Goal: Information Seeking & Learning: Find contact information

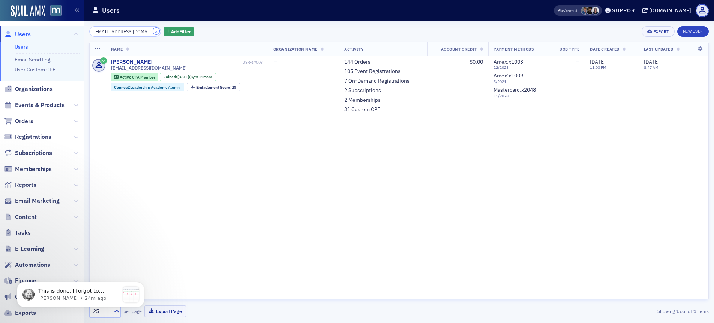
click at [153, 31] on button "×" at bounding box center [156, 31] width 7 height 7
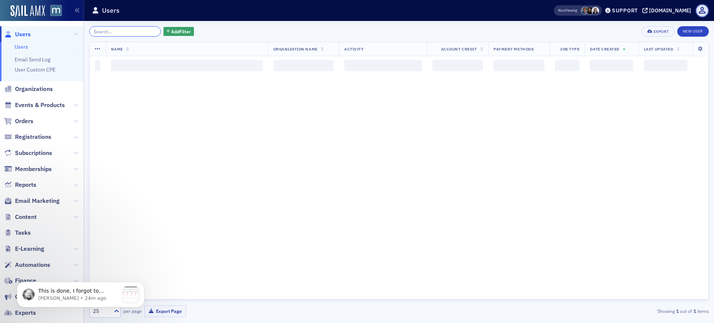
click at [143, 31] on input "search" at bounding box center [125, 31] width 72 height 10
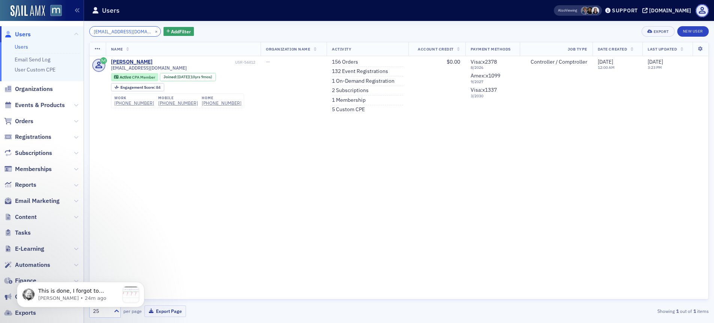
type input "swisha716@gmail.com"
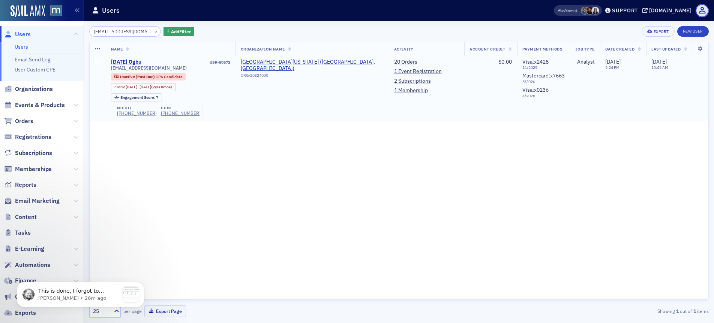
click at [137, 114] on div "[PHONE_NUMBER]" at bounding box center [137, 114] width 40 height 6
click at [153, 30] on button "×" at bounding box center [156, 31] width 7 height 7
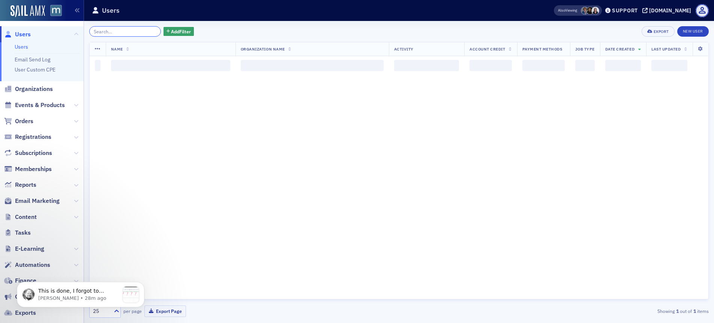
click at [143, 31] on input "search" at bounding box center [125, 31] width 72 height 10
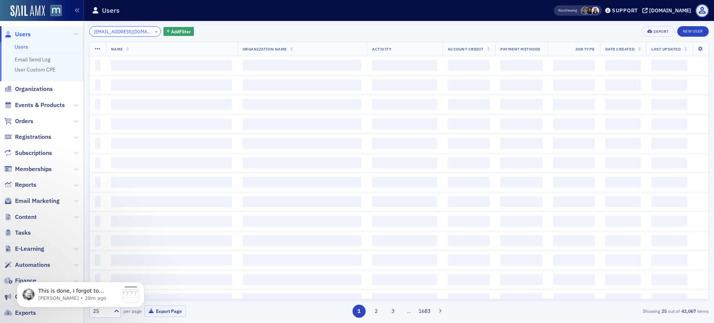
scroll to position [0, 19]
type input "[EMAIL_ADDRESS][DOMAIN_NAME]"
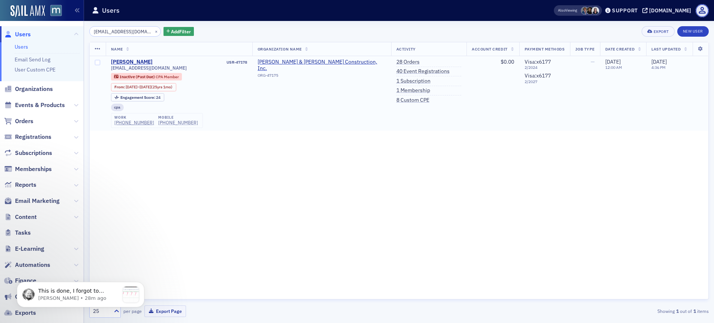
click at [162, 120] on div "[PHONE_NUMBER]" at bounding box center [178, 123] width 40 height 6
click at [118, 289] on p "This is done, I forgot to mention [DATE] it was finished. I updated that sheet …" at bounding box center [78, 291] width 81 height 7
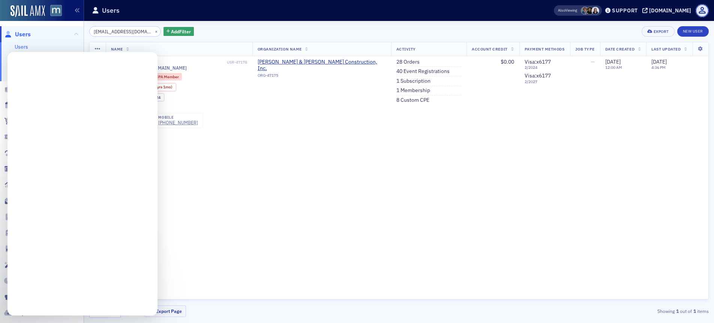
click at [153, 30] on button "×" at bounding box center [156, 31] width 7 height 7
click at [149, 31] on input "[EMAIL_ADDRESS][DOMAIN_NAME]" at bounding box center [125, 31] width 72 height 10
click at [168, 162] on div "Name Organization Name Activity Account Credit Payment Methods Job Type Date Cr…" at bounding box center [398, 171] width 619 height 258
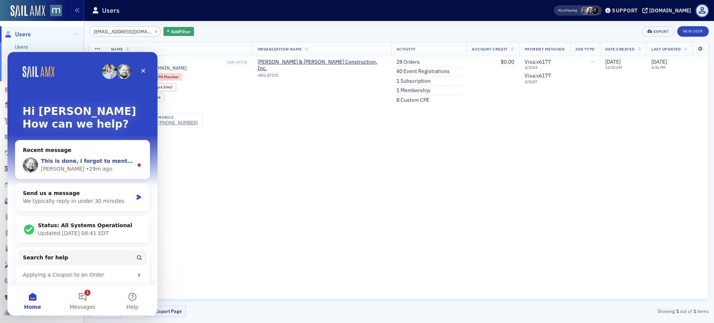
click at [89, 163] on span "This is done, I forgot to mention [DATE] it was finished. I updated that sheet …" at bounding box center [615, 161] width 1149 height 6
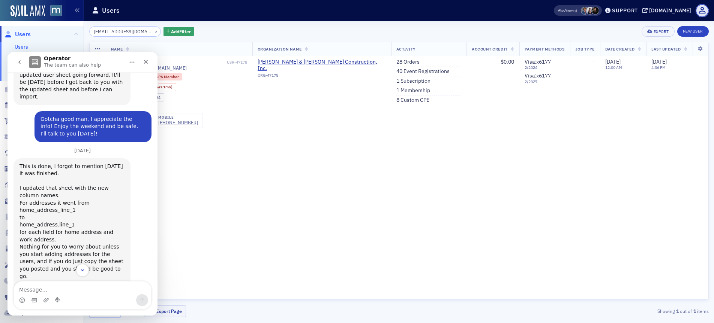
scroll to position [281, 0]
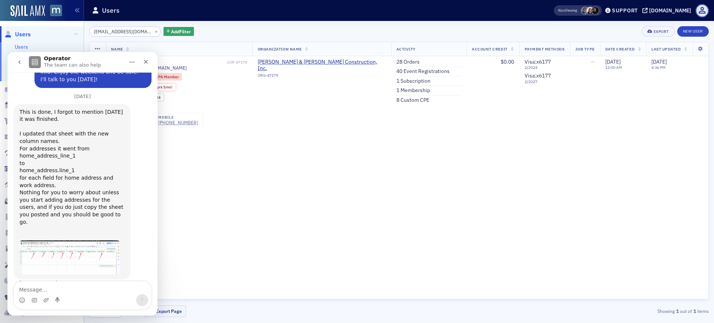
click at [47, 289] on textarea "Message…" at bounding box center [82, 288] width 137 height 13
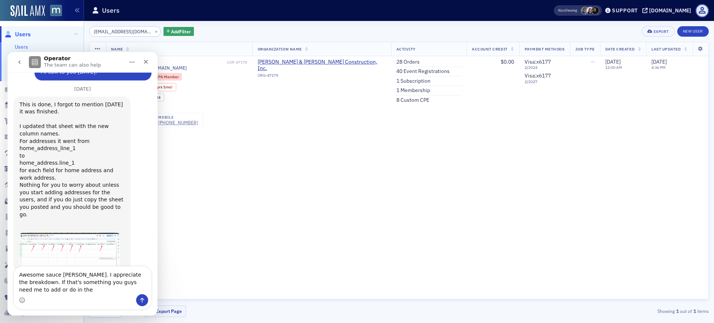
scroll to position [296, 0]
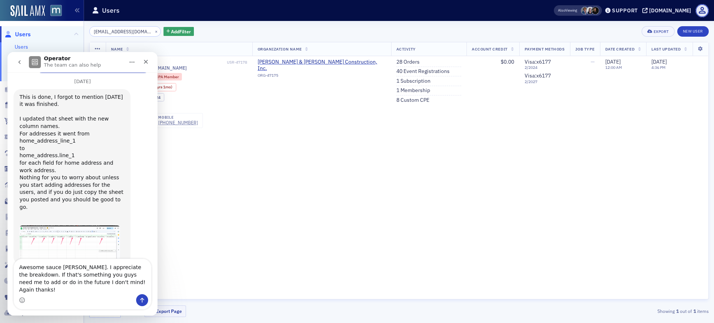
type textarea "Awesome sauce [PERSON_NAME]. I appreciate the breakdown. If that's something yo…"
click at [145, 299] on icon "Send a message…" at bounding box center [142, 301] width 6 height 6
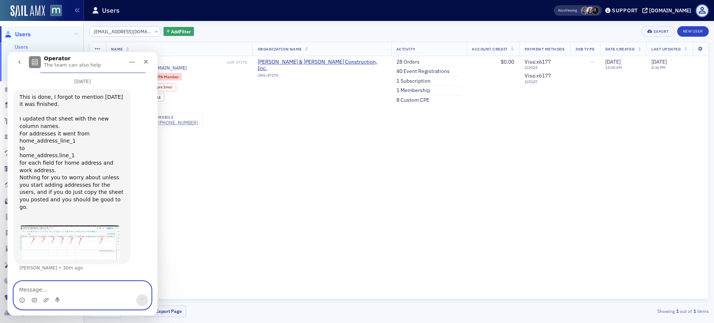
scroll to position [326, 0]
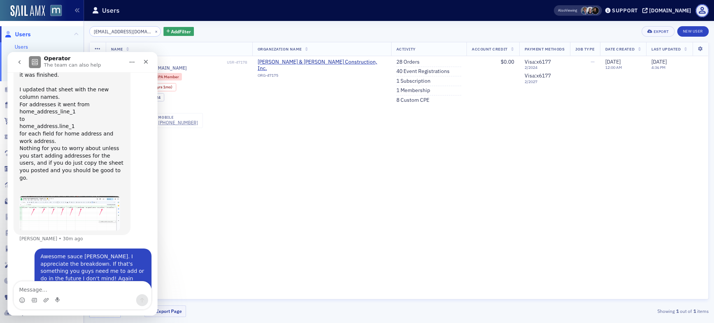
click at [66, 197] on img "Aidan says…" at bounding box center [69, 213] width 100 height 34
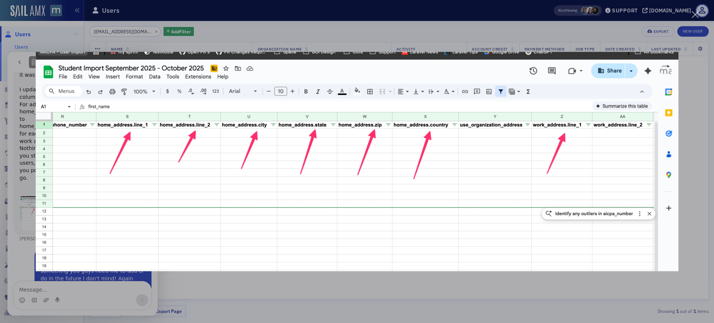
scroll to position [0, 0]
click at [328, 117] on img "Close" at bounding box center [357, 162] width 642 height 220
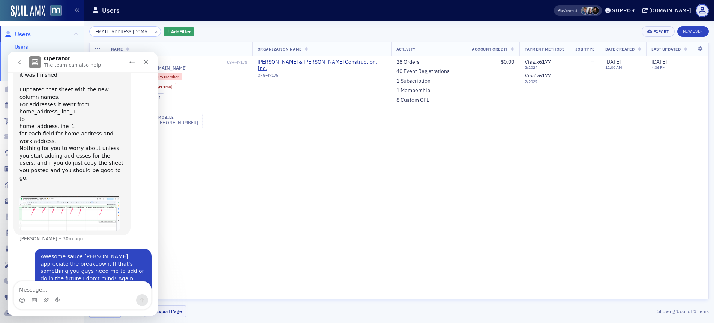
click at [61, 198] on img "Aidan says…" at bounding box center [69, 213] width 100 height 34
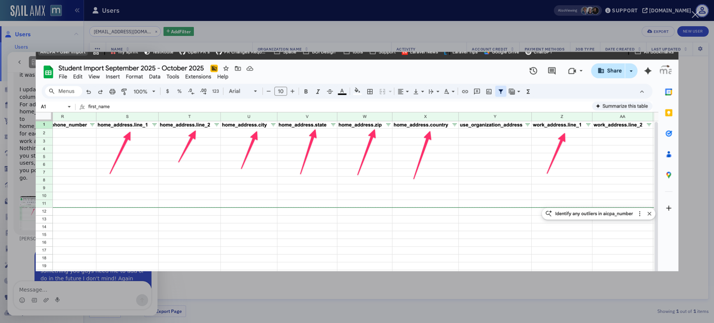
click at [405, 26] on div "Intercom messenger" at bounding box center [357, 161] width 714 height 323
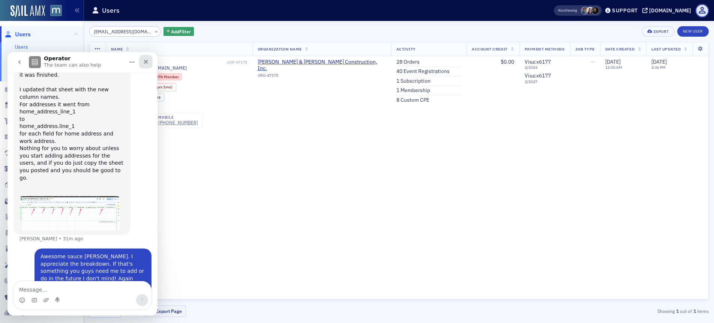
click at [148, 61] on icon "Close" at bounding box center [146, 62] width 6 height 6
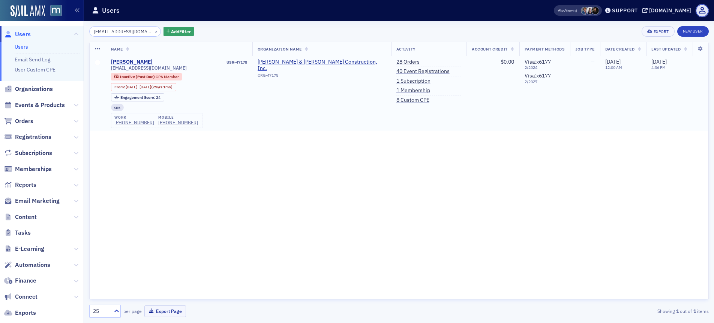
scroll to position [326, 0]
click at [153, 31] on button "×" at bounding box center [156, 31] width 7 height 7
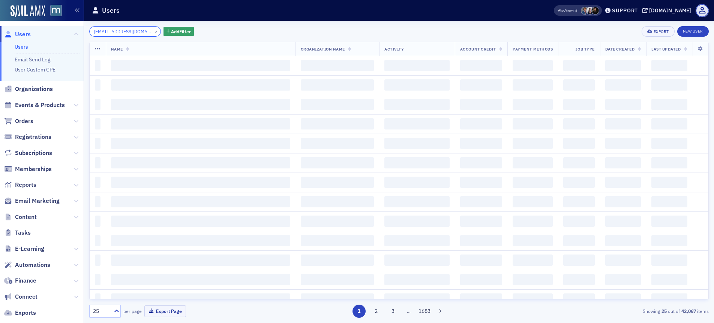
scroll to position [0, 4]
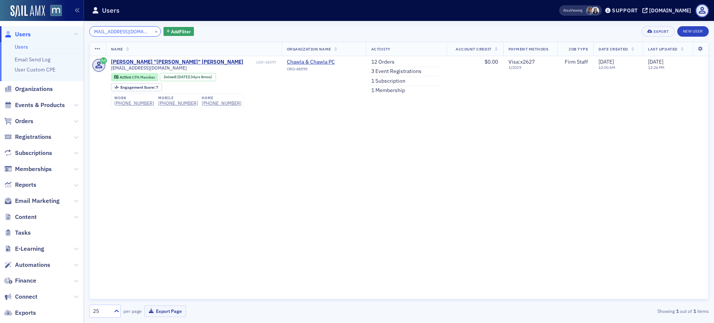
scroll to position [0, 5]
type input "[EMAIL_ADDRESS][DOMAIN_NAME]"
